Goal: Task Accomplishment & Management: Manage account settings

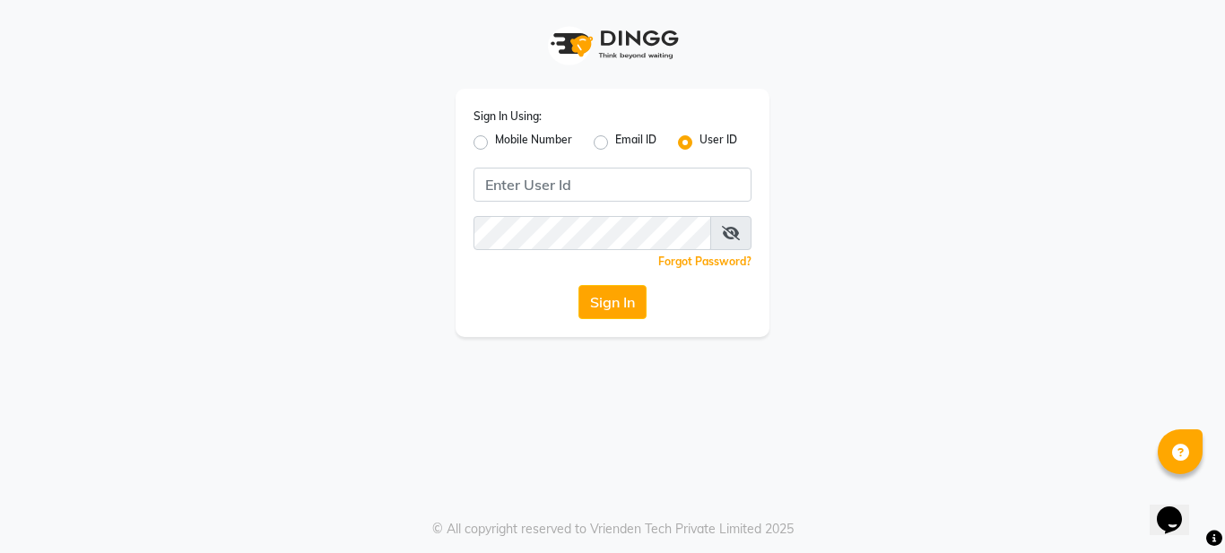
click at [495, 140] on label "Mobile Number" at bounding box center [533, 143] width 77 height 22
click at [495, 140] on input "Mobile Number" at bounding box center [501, 138] width 12 height 12
radio input "true"
radio input "false"
click at [495, 146] on label "Mobile Number" at bounding box center [533, 143] width 77 height 22
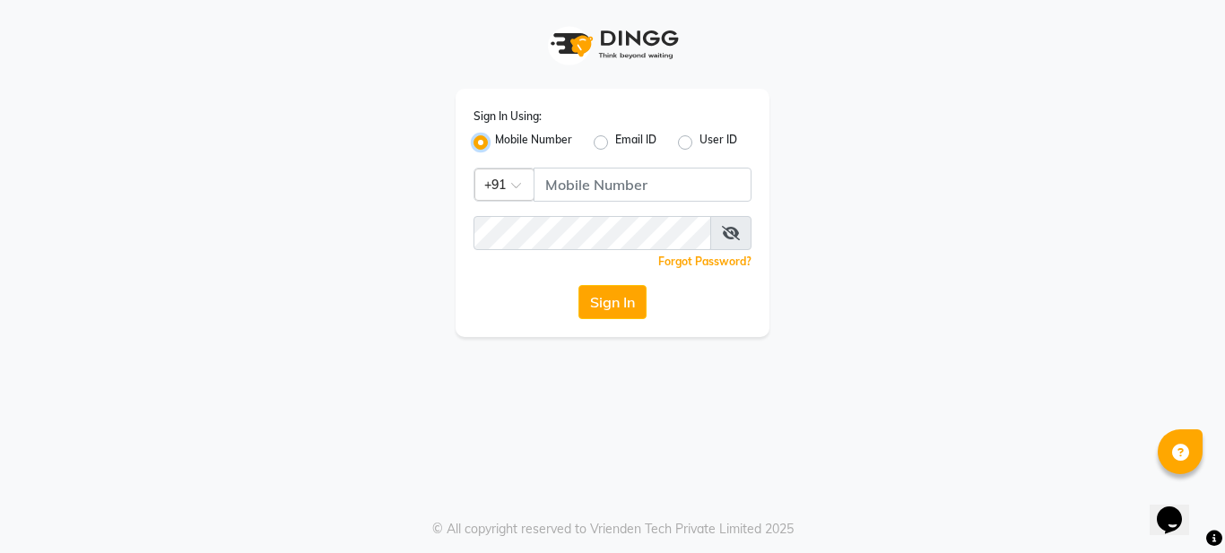
click at [495, 143] on input "Mobile Number" at bounding box center [501, 138] width 12 height 12
drag, startPoint x: 562, startPoint y: 178, endPoint x: 577, endPoint y: 186, distance: 17.2
click at [574, 185] on div "Sign In Using: Mobile Number Email ID User ID Country Code × +91 Remember me Fo…" at bounding box center [612, 213] width 314 height 248
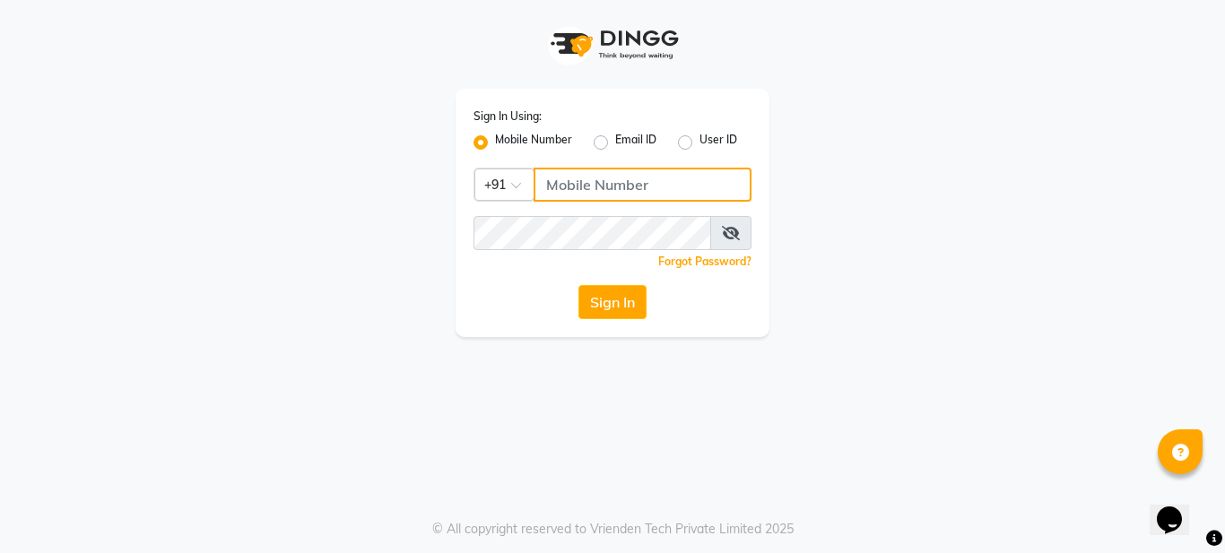
click at [583, 184] on input "Username" at bounding box center [642, 185] width 218 height 34
type input "1"
click at [547, 187] on input "9648269809" at bounding box center [642, 185] width 218 height 34
drag, startPoint x: 546, startPoint y: 185, endPoint x: 611, endPoint y: 210, distance: 70.1
click at [652, 178] on input "9648269809" at bounding box center [642, 185] width 218 height 34
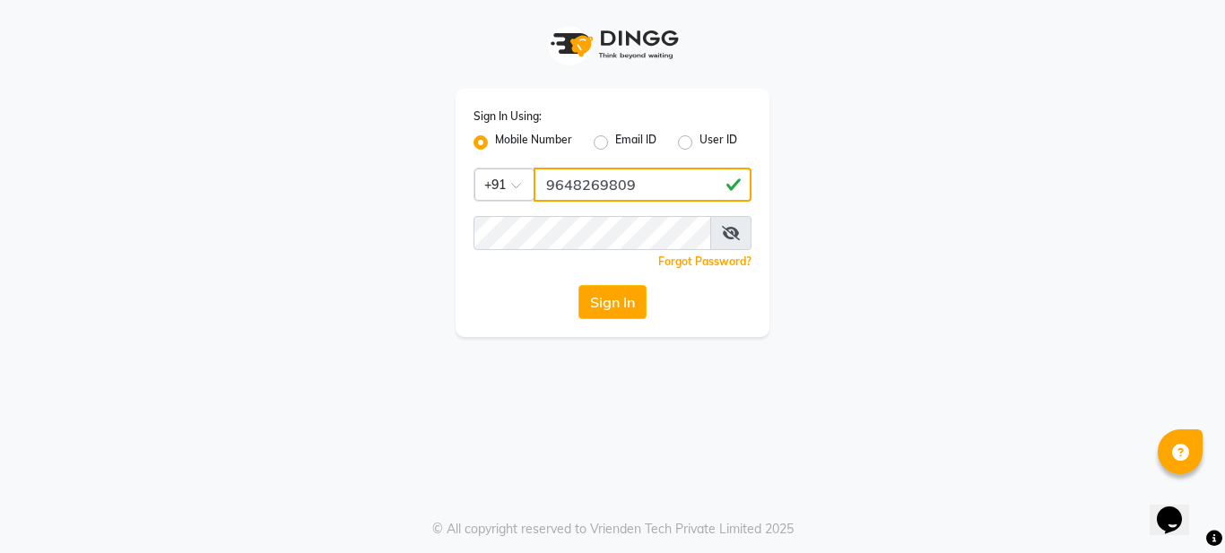
click at [626, 182] on input "9648269809" at bounding box center [642, 185] width 218 height 34
type input "9648269809"
click at [627, 161] on div "Sign In Using: Mobile Number Email ID User ID Country Code × [PHONE_NUMBER] Rem…" at bounding box center [612, 213] width 314 height 248
drag, startPoint x: 546, startPoint y: 184, endPoint x: 608, endPoint y: 184, distance: 61.9
click at [611, 195] on input "9648269809" at bounding box center [642, 185] width 218 height 34
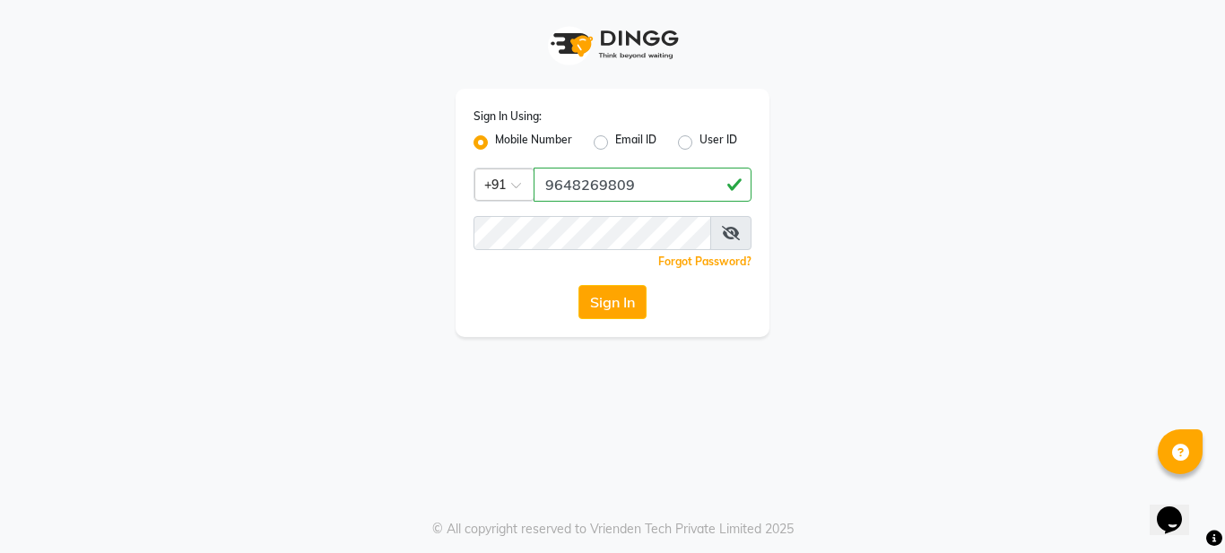
drag, startPoint x: 608, startPoint y: 184, endPoint x: 485, endPoint y: 299, distance: 168.1
click at [485, 299] on div "Sign In" at bounding box center [612, 302] width 278 height 34
drag, startPoint x: 191, startPoint y: 338, endPoint x: 256, endPoint y: 378, distance: 76.9
click at [206, 339] on div "Sign In Using: Mobile Number Email ID User ID Country Code × [PHONE_NUMBER] Rem…" at bounding box center [612, 276] width 1225 height 553
click at [619, 303] on button "Sign In" at bounding box center [612, 302] width 68 height 34
